Goal: Find specific page/section: Find specific page/section

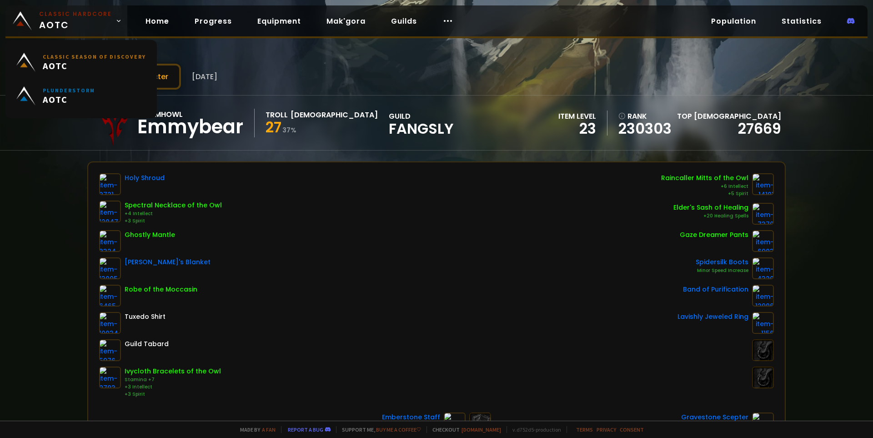
click at [73, 19] on span "Classic Hardcore AOTC" at bounding box center [75, 21] width 73 height 22
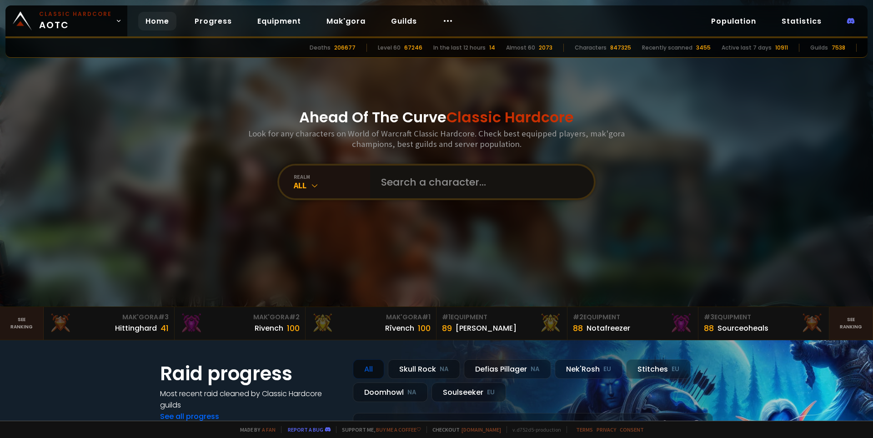
click at [419, 188] on input "text" at bounding box center [479, 181] width 207 height 33
type input "emmy"
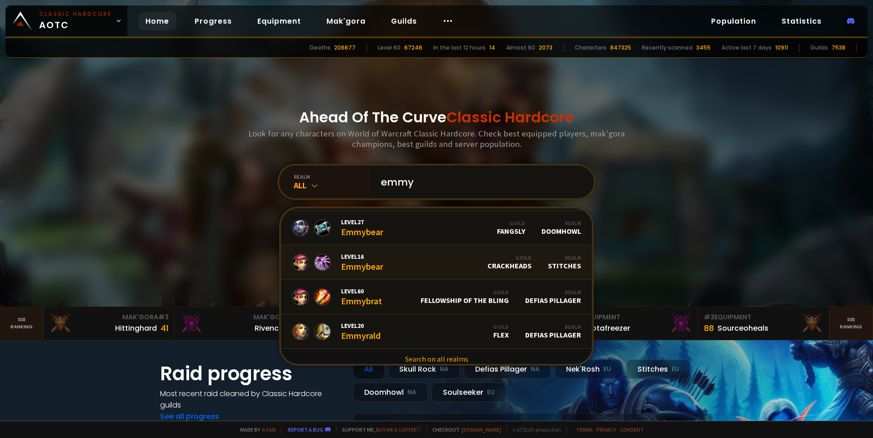
scroll to position [245, 0]
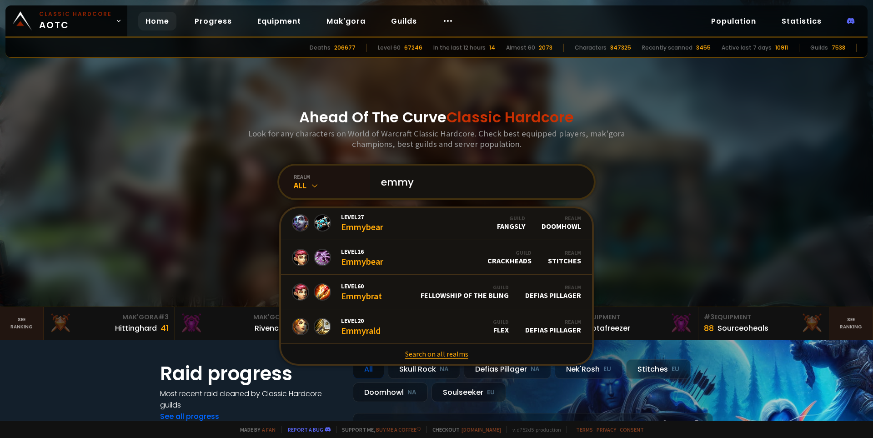
click at [434, 352] on link "Search on all realms" at bounding box center [436, 354] width 311 height 20
